Goal: Information Seeking & Learning: Learn about a topic

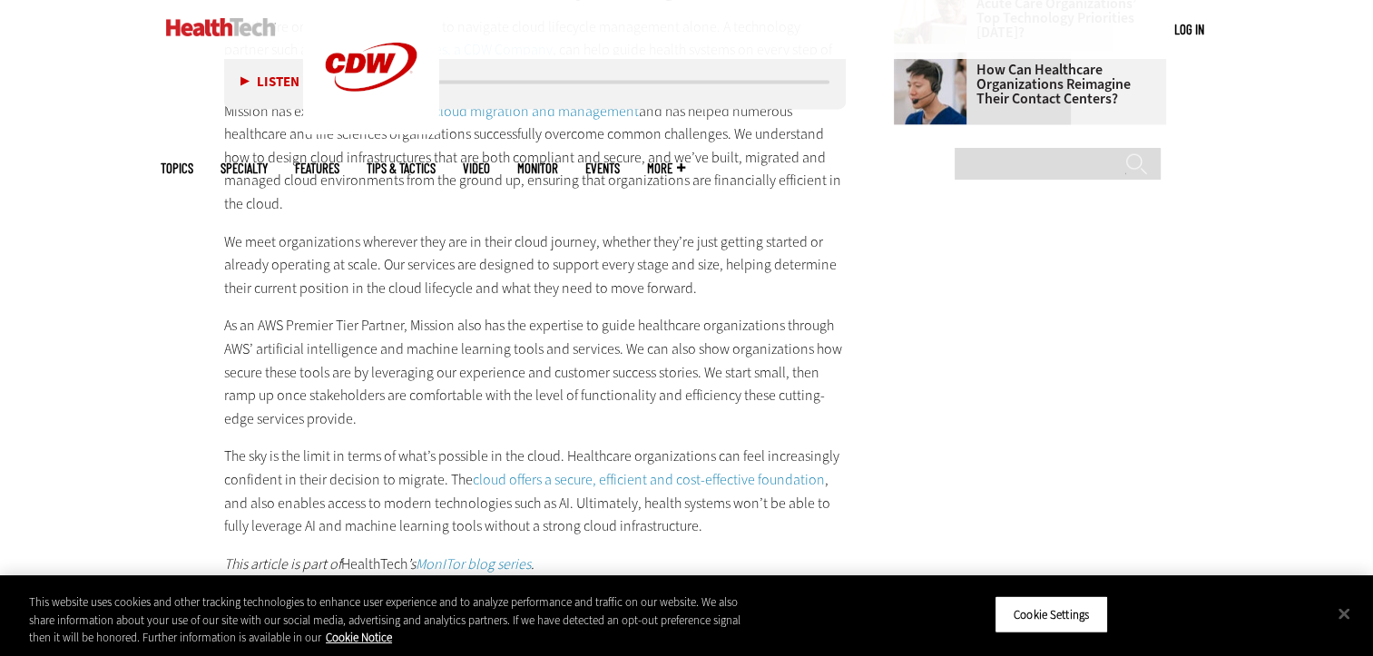
scroll to position [2804, 0]
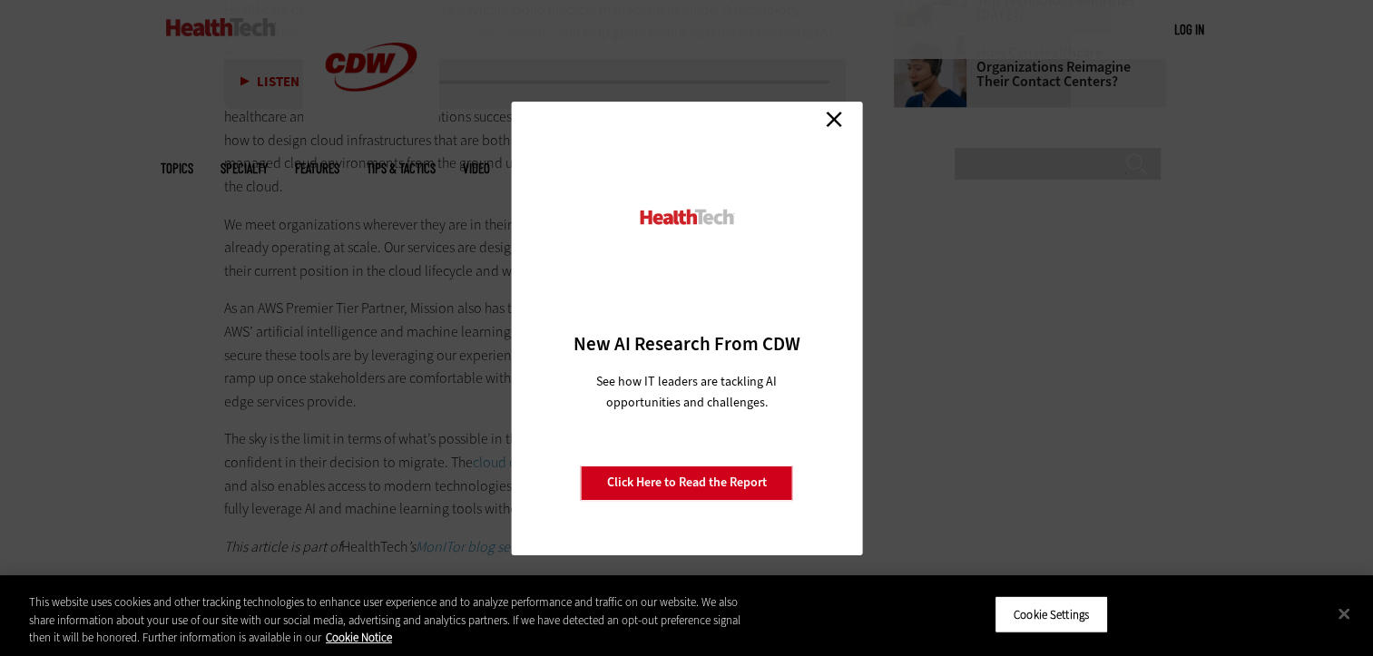
click at [831, 123] on link "Close" at bounding box center [833, 119] width 27 height 27
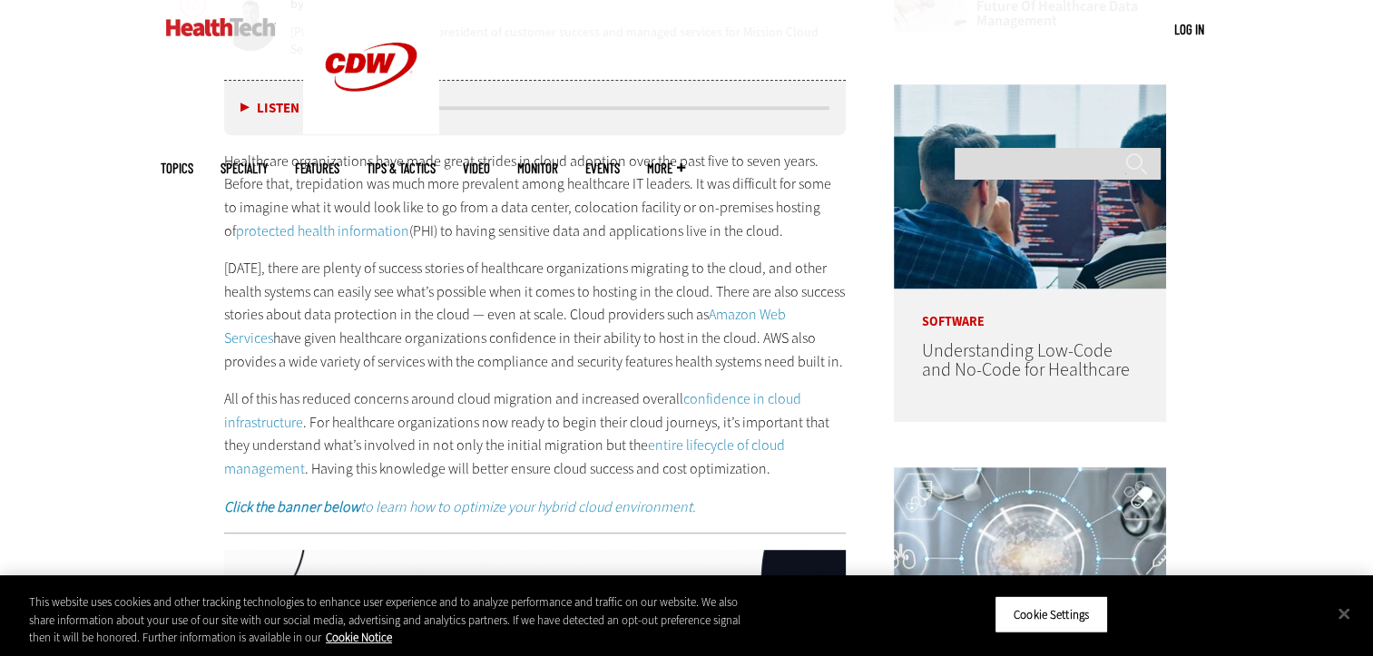
scroll to position [993, 0]
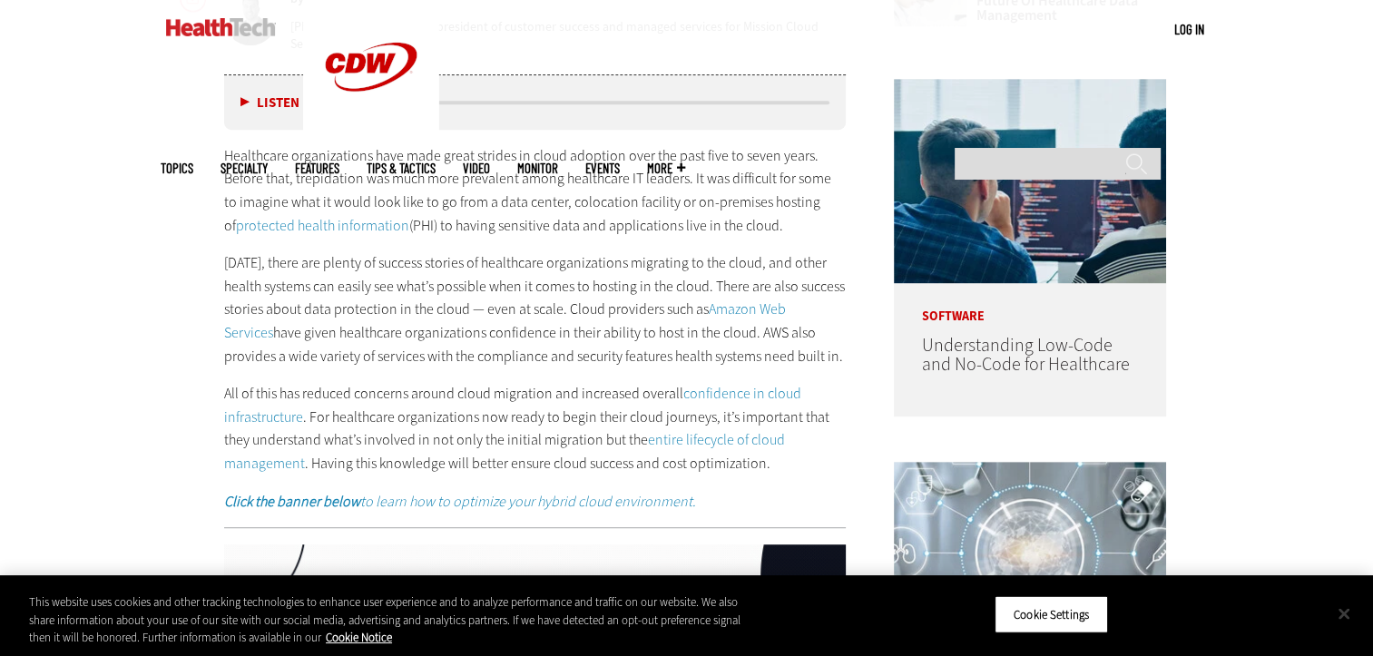
click at [1343, 613] on button "Close" at bounding box center [1344, 614] width 40 height 40
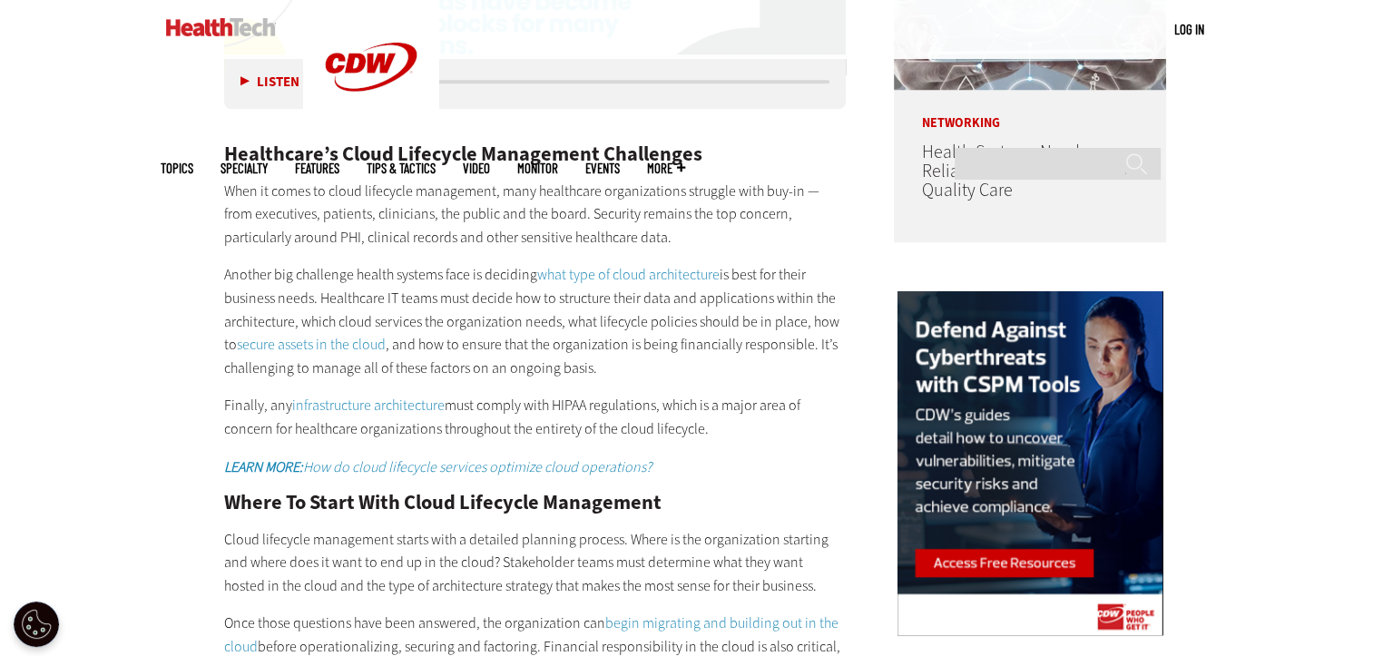
scroll to position [1576, 0]
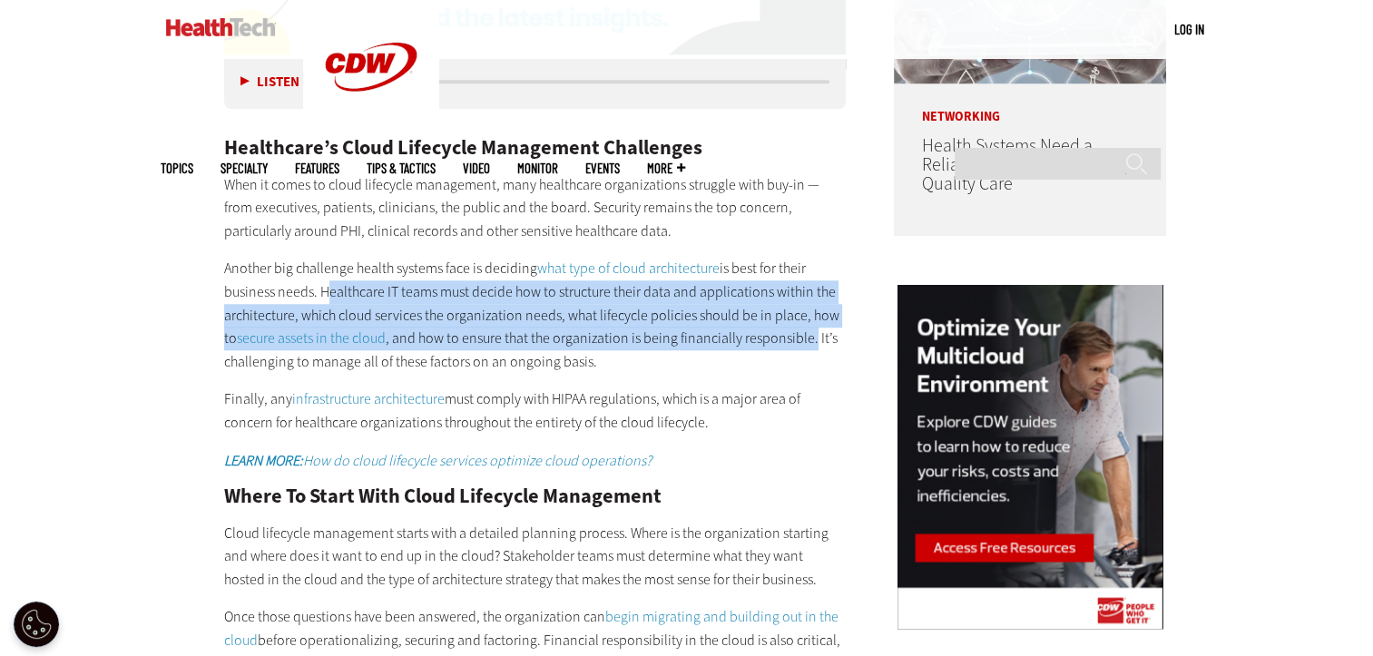
drag, startPoint x: 318, startPoint y: 293, endPoint x: 813, endPoint y: 332, distance: 497.1
click at [813, 332] on p "Another big challenge health systems face is deciding what type of cloud archit…" at bounding box center [535, 315] width 623 height 116
copy p "Healthcare IT teams must decide how to structure their data and applications wi…"
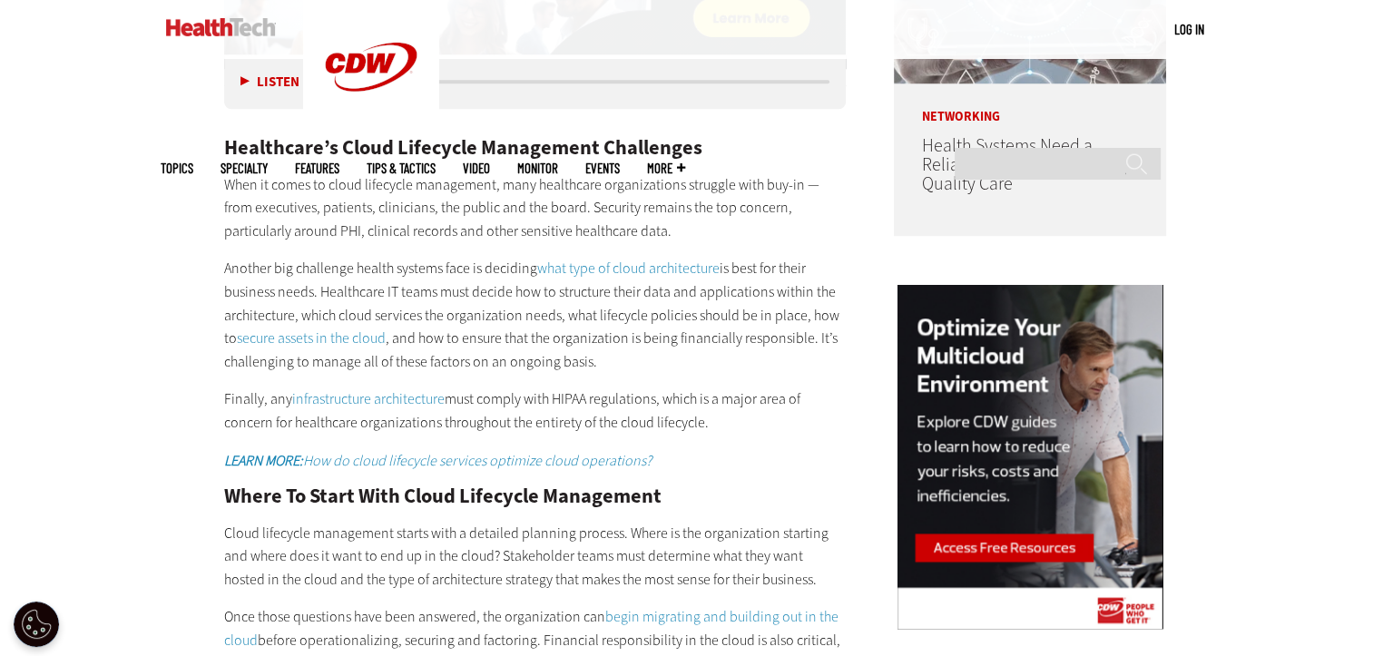
click at [763, 173] on p "When it comes to cloud lifecycle management, many healthcare organizations stru…" at bounding box center [535, 208] width 623 height 70
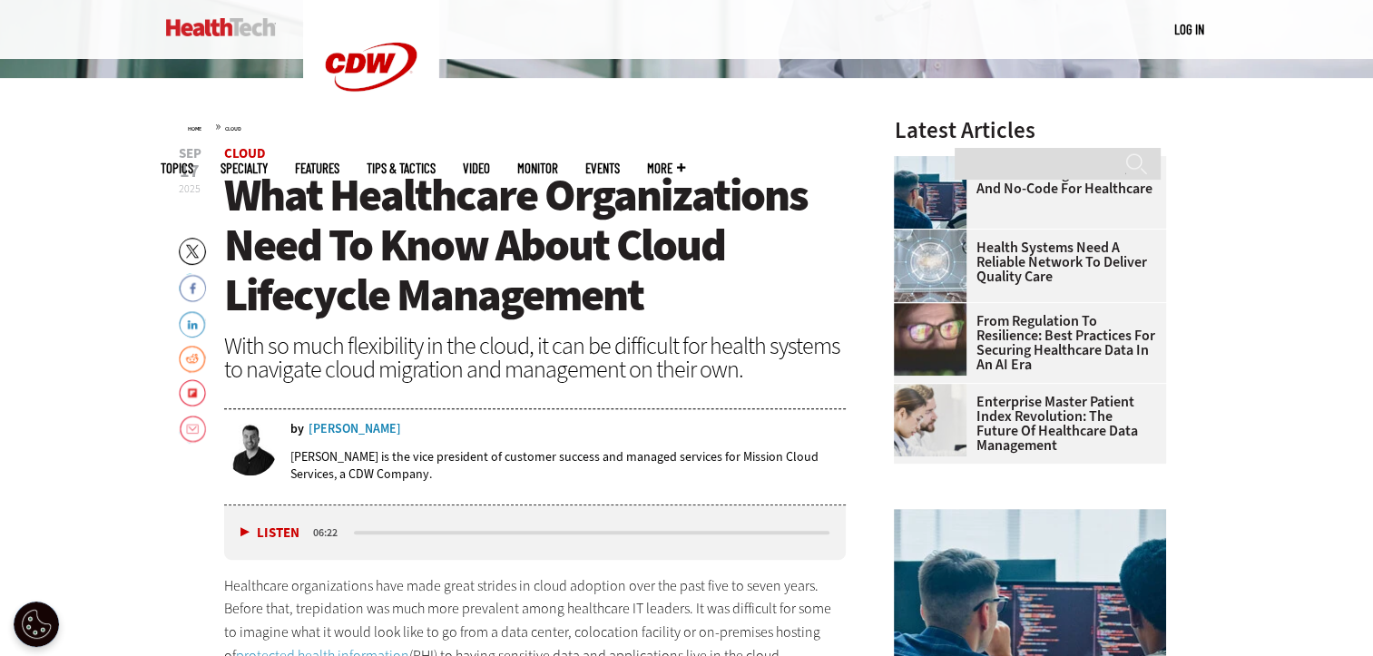
scroll to position [568, 0]
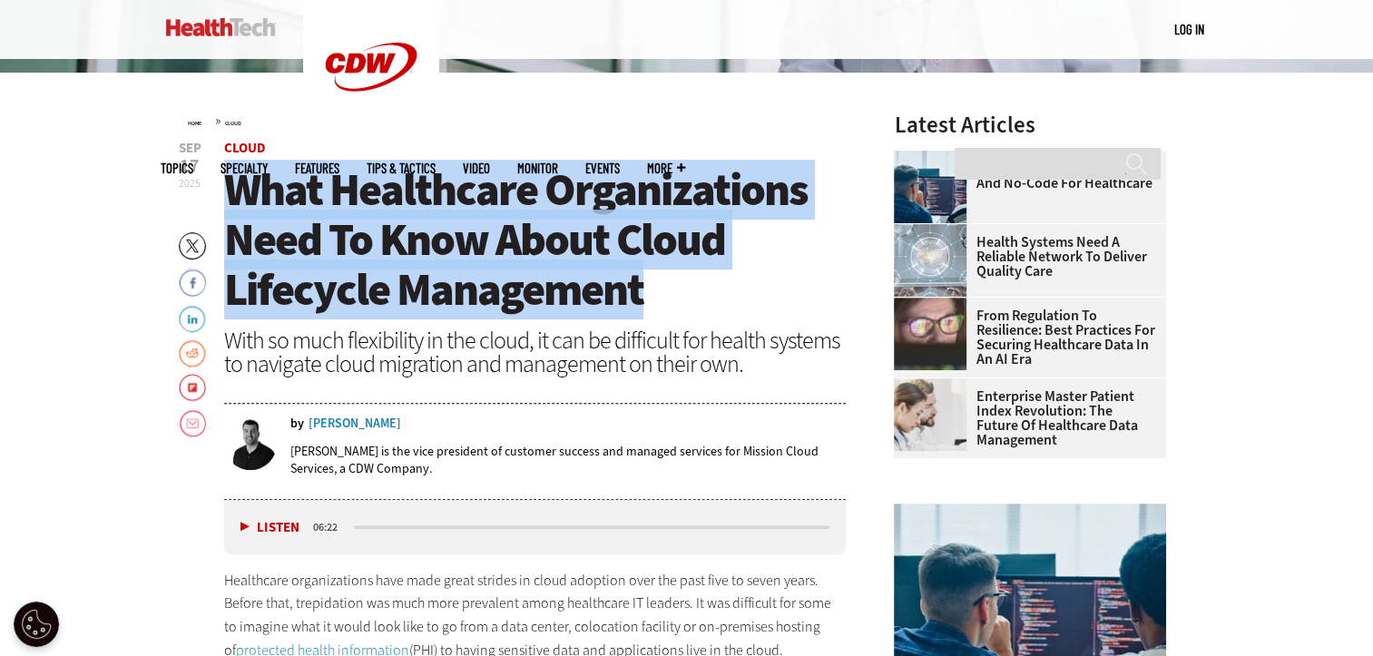
drag, startPoint x: 231, startPoint y: 194, endPoint x: 701, endPoint y: 291, distance: 479.2
click at [701, 291] on h1 "What Healthcare Organizations Need To Know About Cloud Lifecycle Management" at bounding box center [535, 240] width 623 height 150
copy span "What Healthcare Organizations Need To Know About Cloud Lifecycle Management"
